Goal: Transaction & Acquisition: Purchase product/service

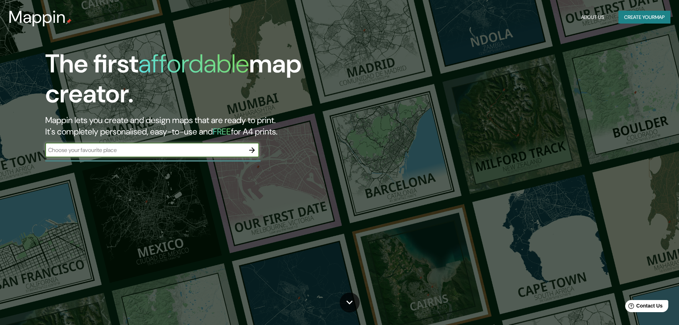
click at [232, 150] on input "text" at bounding box center [145, 150] width 200 height 8
type input "[GEOGRAPHIC_DATA]"
click at [255, 148] on icon "button" at bounding box center [252, 150] width 9 height 9
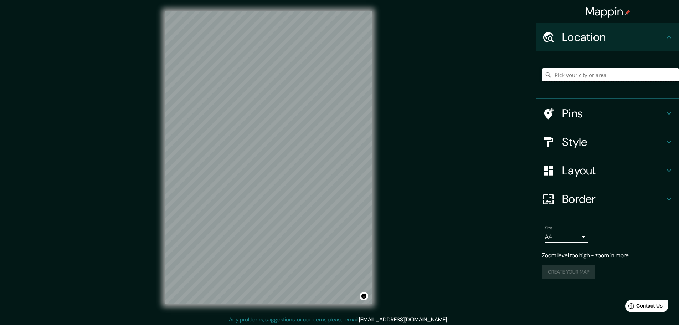
click at [593, 73] on input "Pick your city or area" at bounding box center [610, 74] width 137 height 13
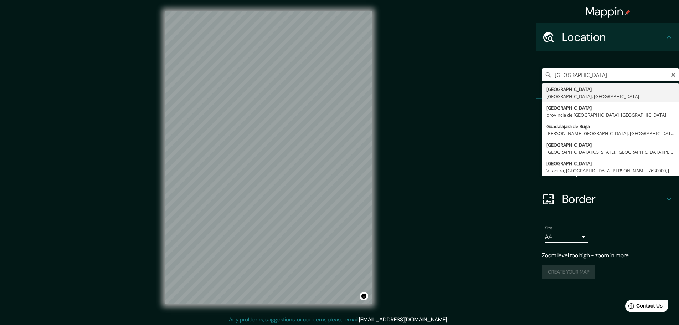
type input "[GEOGRAPHIC_DATA], [GEOGRAPHIC_DATA], [GEOGRAPHIC_DATA]"
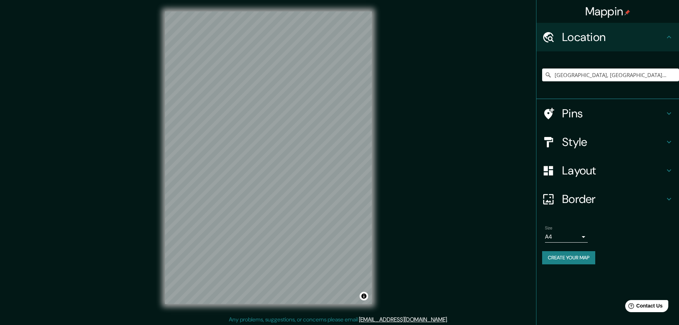
click at [565, 146] on h4 "Style" at bounding box center [613, 142] width 103 height 14
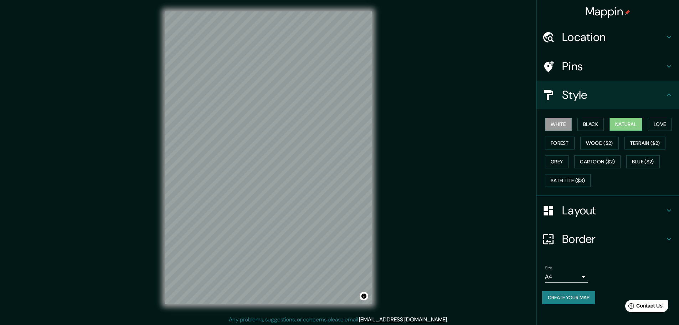
click at [631, 120] on button "Natural" at bounding box center [625, 124] width 33 height 13
click at [658, 119] on button "Love" at bounding box center [660, 124] width 24 height 13
click at [607, 141] on button "Wood ($2)" at bounding box center [599, 142] width 38 height 13
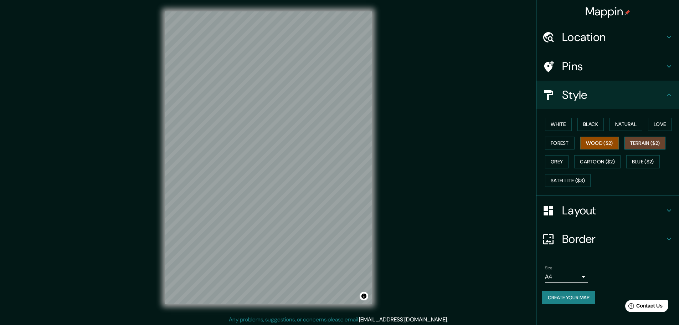
click at [640, 143] on button "Terrain ($2)" at bounding box center [644, 142] width 41 height 13
click at [566, 161] on button "Grey" at bounding box center [557, 161] width 24 height 13
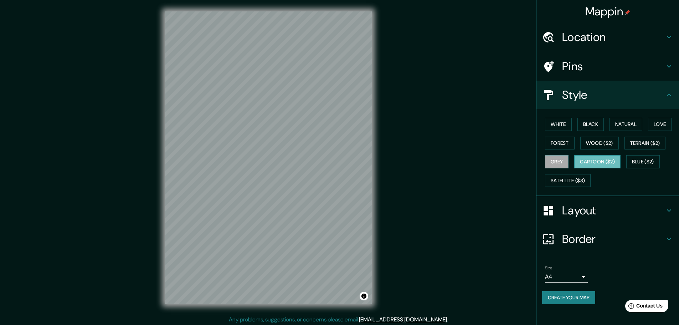
click at [598, 161] on button "Cartoon ($2)" at bounding box center [597, 161] width 46 height 13
click at [588, 180] on button "Satellite ($3)" at bounding box center [568, 180] width 46 height 13
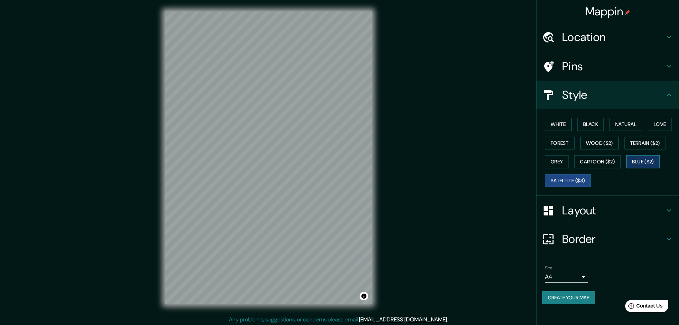
click at [630, 158] on button "Blue ($2)" at bounding box center [642, 161] width 33 height 13
click at [638, 141] on button "Terrain ($2)" at bounding box center [644, 142] width 41 height 13
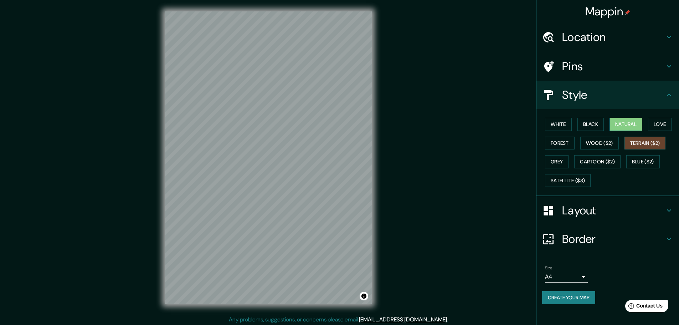
click at [639, 124] on button "Natural" at bounding box center [625, 124] width 33 height 13
click at [595, 129] on button "Black" at bounding box center [590, 124] width 27 height 13
click at [657, 126] on button "Love" at bounding box center [660, 124] width 24 height 13
click at [642, 123] on button "Natural" at bounding box center [625, 124] width 33 height 13
click at [658, 120] on button "Love" at bounding box center [660, 124] width 24 height 13
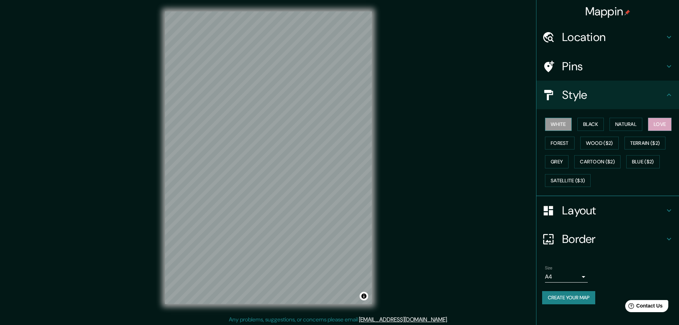
click at [558, 123] on button "White" at bounding box center [558, 124] width 27 height 13
click at [585, 123] on button "Black" at bounding box center [590, 124] width 27 height 13
click at [664, 124] on button "Love" at bounding box center [660, 124] width 24 height 13
click at [589, 216] on h4 "Layout" at bounding box center [613, 210] width 103 height 14
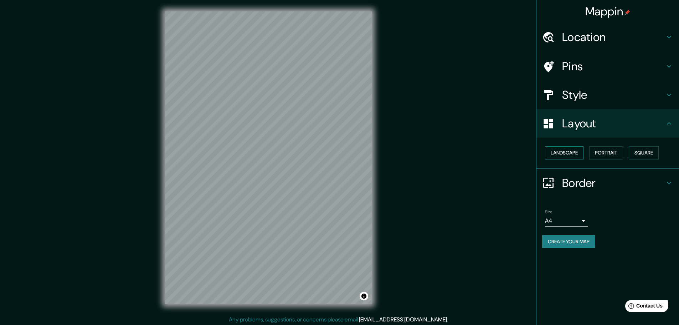
click at [582, 154] on button "Landscape" at bounding box center [564, 152] width 38 height 13
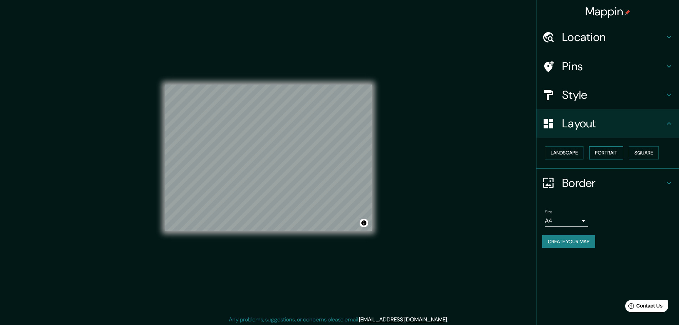
click at [610, 147] on button "Portrait" at bounding box center [606, 152] width 34 height 13
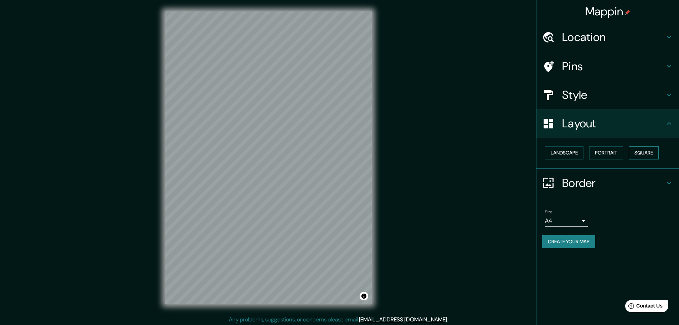
click at [644, 153] on button "Square" at bounding box center [644, 152] width 30 height 13
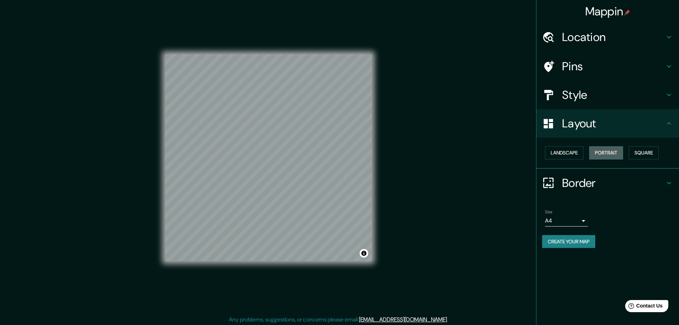
click at [610, 156] on button "Portrait" at bounding box center [606, 152] width 34 height 13
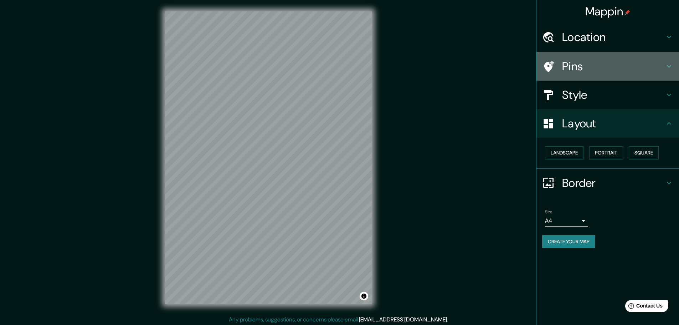
click at [592, 62] on h4 "Pins" at bounding box center [613, 66] width 103 height 14
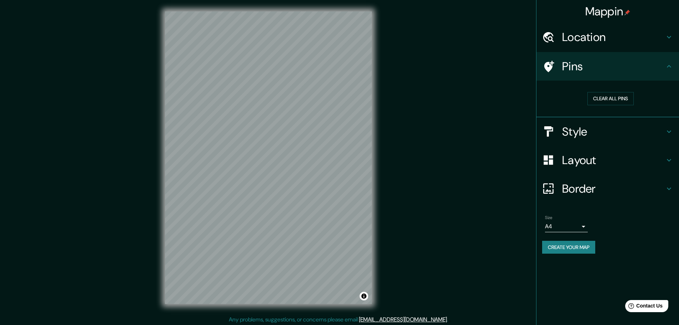
click at [590, 46] on div "Location" at bounding box center [607, 37] width 143 height 29
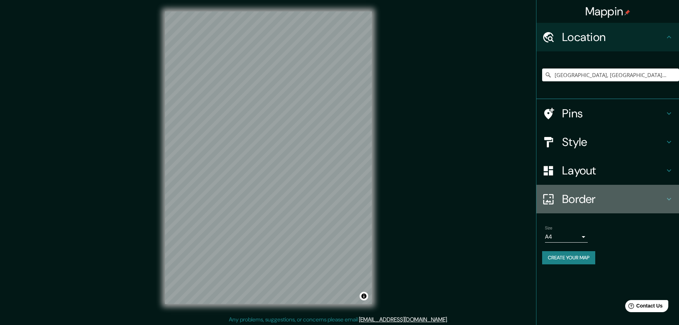
click at [592, 200] on h4 "Border" at bounding box center [613, 199] width 103 height 14
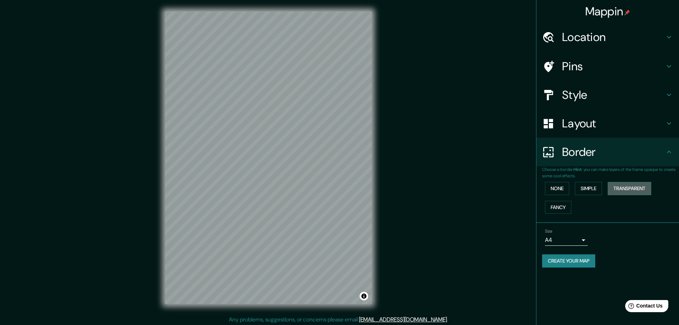
click at [614, 186] on button "Transparent" at bounding box center [629, 188] width 43 height 13
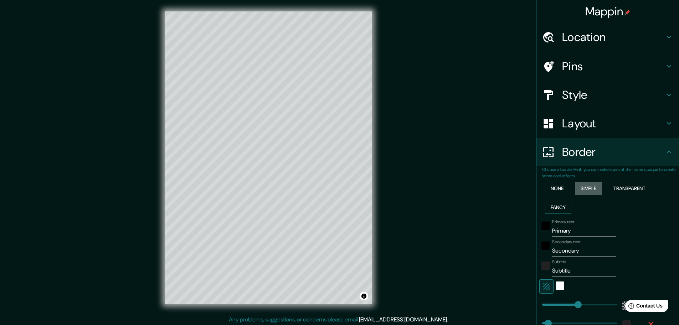
click at [591, 186] on button "Simple" at bounding box center [588, 188] width 27 height 13
click at [553, 186] on button "None" at bounding box center [557, 188] width 24 height 13
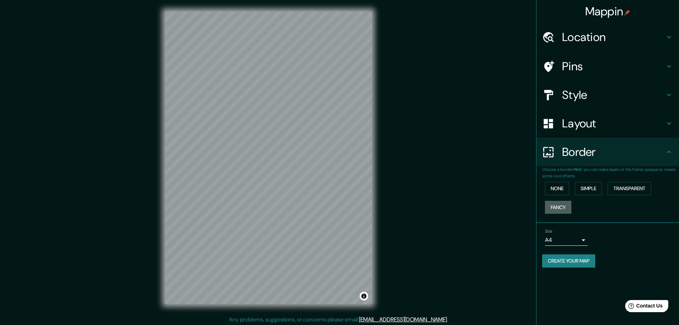
click at [557, 205] on button "Fancy" at bounding box center [558, 207] width 26 height 13
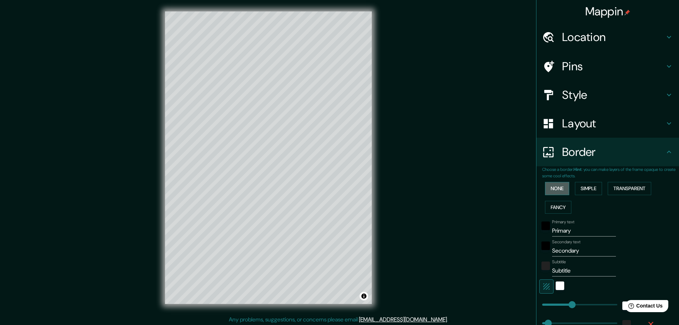
click at [554, 192] on button "None" at bounding box center [557, 188] width 24 height 13
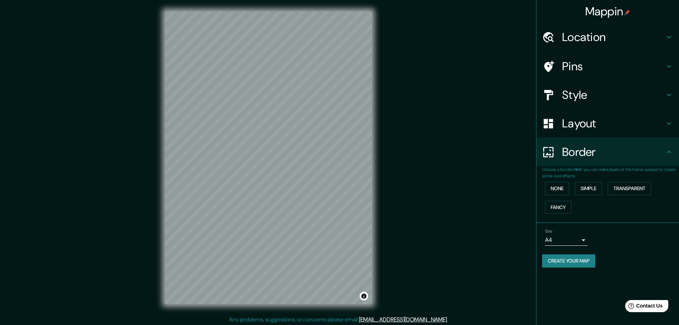
click at [572, 263] on button "Create your map" at bounding box center [568, 260] width 53 height 13
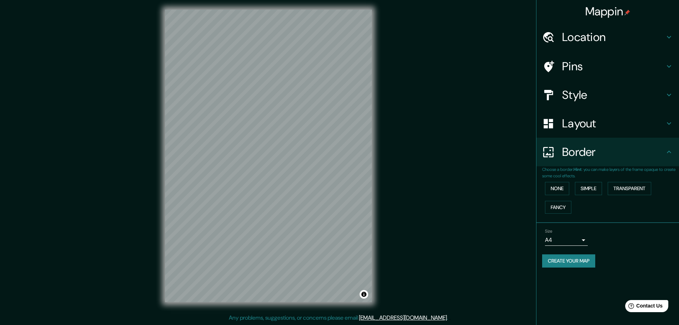
click at [579, 258] on button "Create your map" at bounding box center [568, 260] width 53 height 13
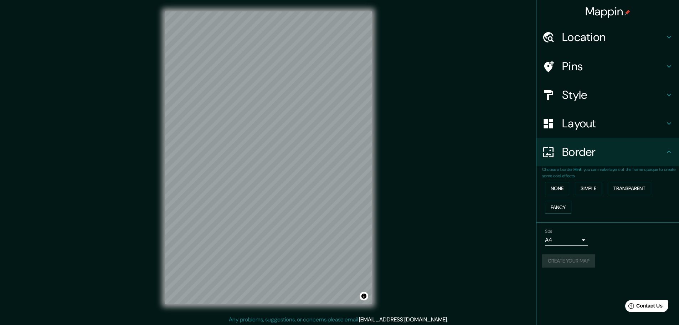
click at [624, 248] on div "Size A4 single" at bounding box center [607, 237] width 131 height 23
click at [565, 192] on button "None" at bounding box center [557, 188] width 24 height 13
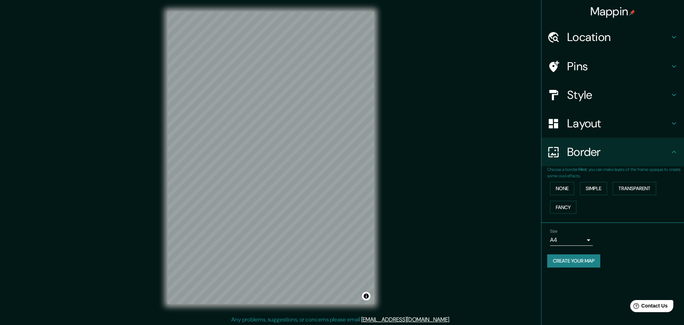
click at [569, 238] on body "Mappin Location [GEOGRAPHIC_DATA], [GEOGRAPHIC_DATA], [GEOGRAPHIC_DATA] Pins St…" at bounding box center [342, 162] width 684 height 325
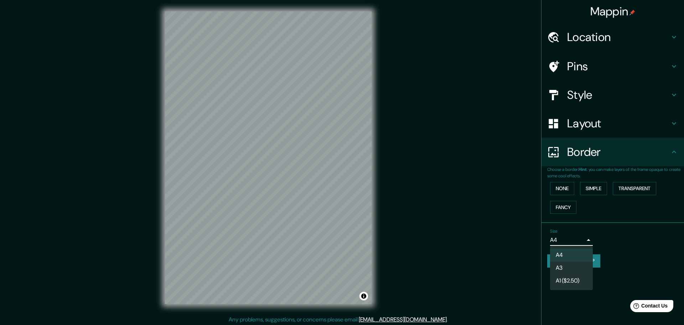
click at [638, 251] on div at bounding box center [342, 162] width 684 height 325
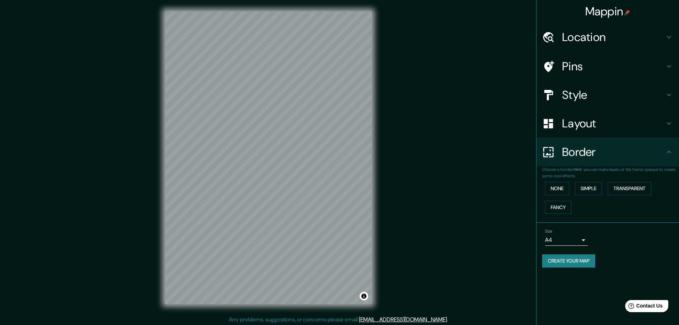
click at [590, 261] on button "Create your map" at bounding box center [568, 260] width 53 height 13
click at [363, 298] on button "Toggle attribution" at bounding box center [364, 296] width 9 height 9
